Goal: Find specific page/section: Find specific page/section

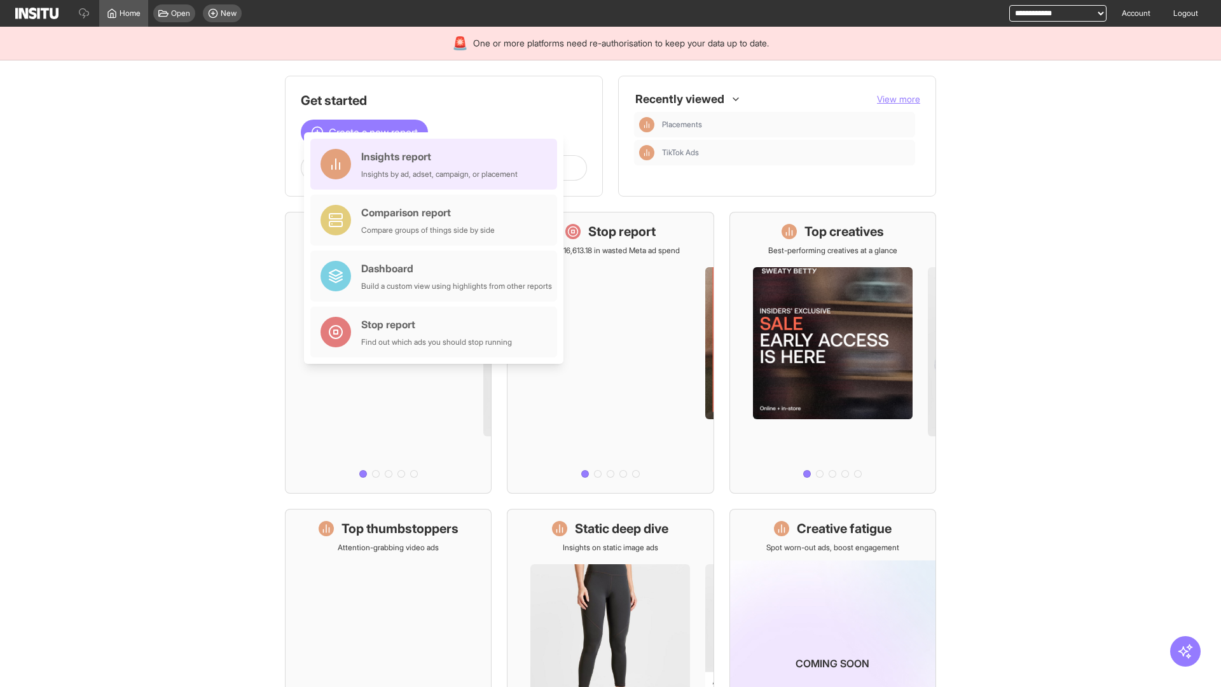
click at [437, 164] on div "Insights report Insights by ad, adset, campaign, or placement" at bounding box center [439, 164] width 156 height 31
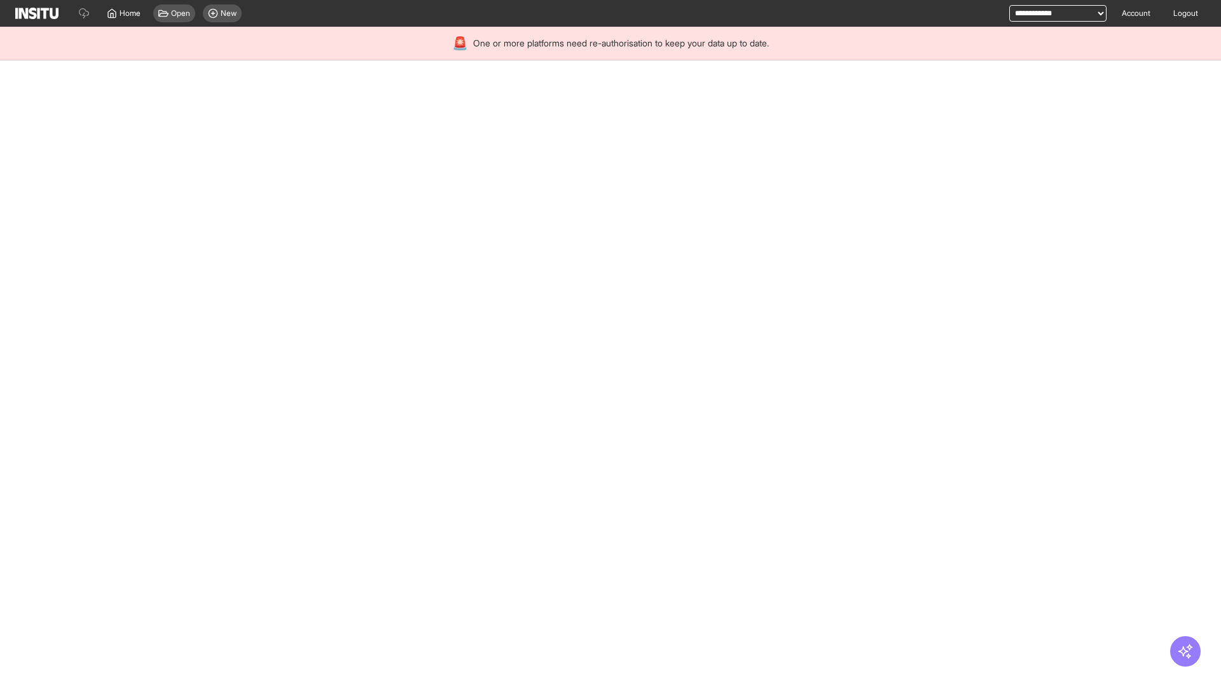
select select "**"
